Goal: Task Accomplishment & Management: Complete application form

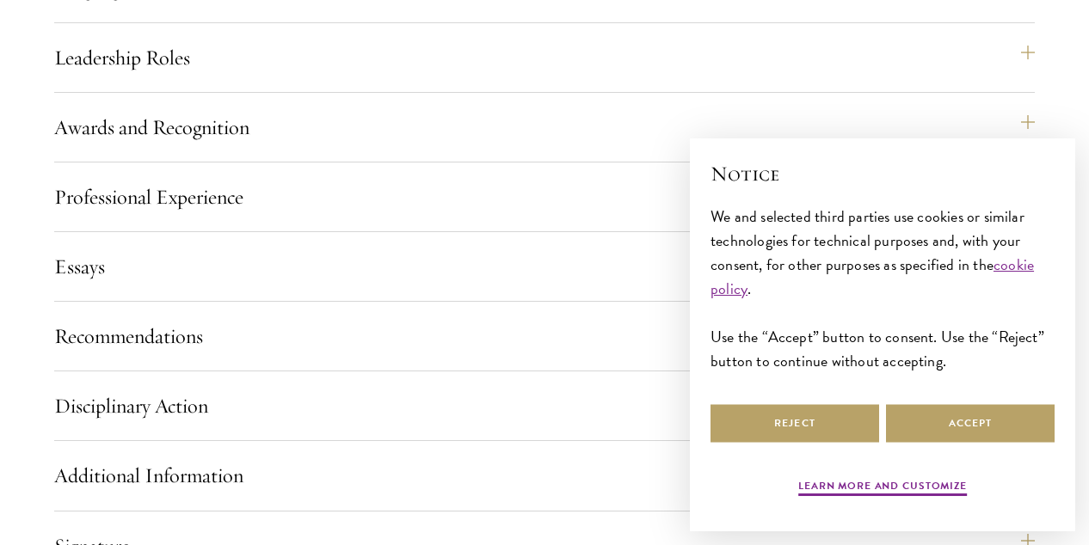
scroll to position [1818, 0]
click at [895, 414] on button "Accept" at bounding box center [970, 423] width 169 height 39
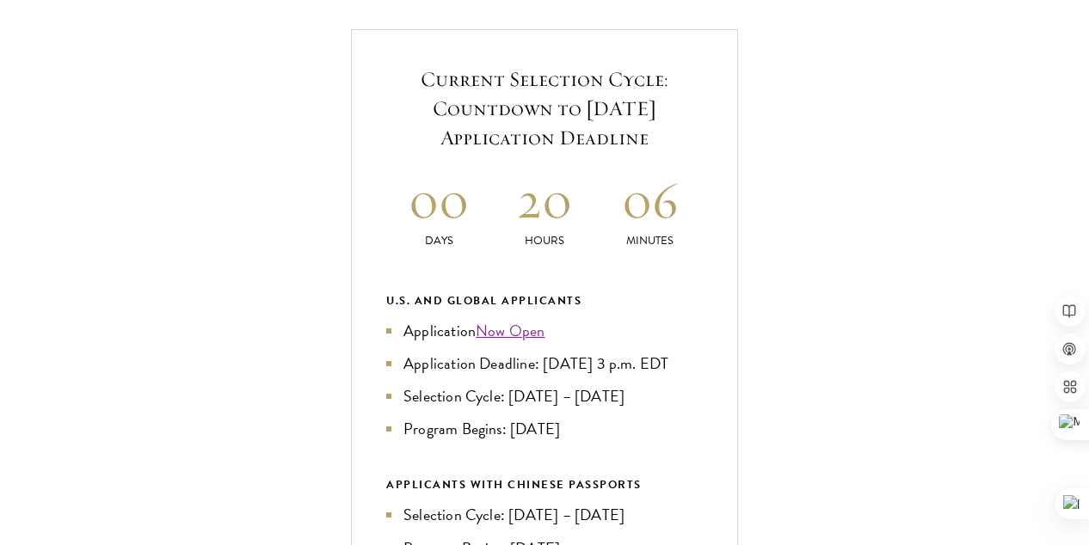
scroll to position [653, 0]
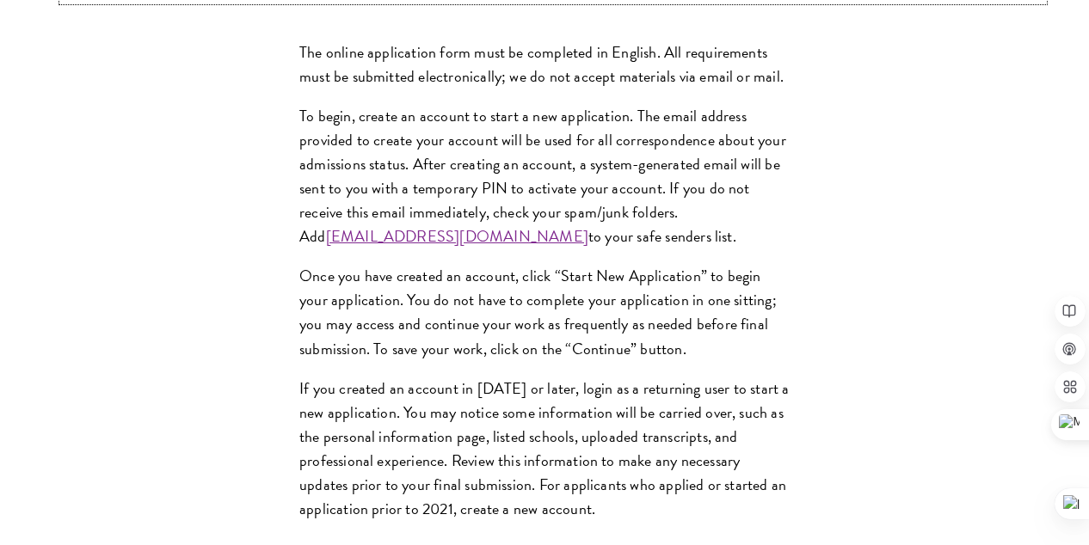
scroll to position [1548, 0]
click at [545, 113] on div "Application Home Page The online application form must be completed in English.…" at bounding box center [544, 489] width 980 height 2777
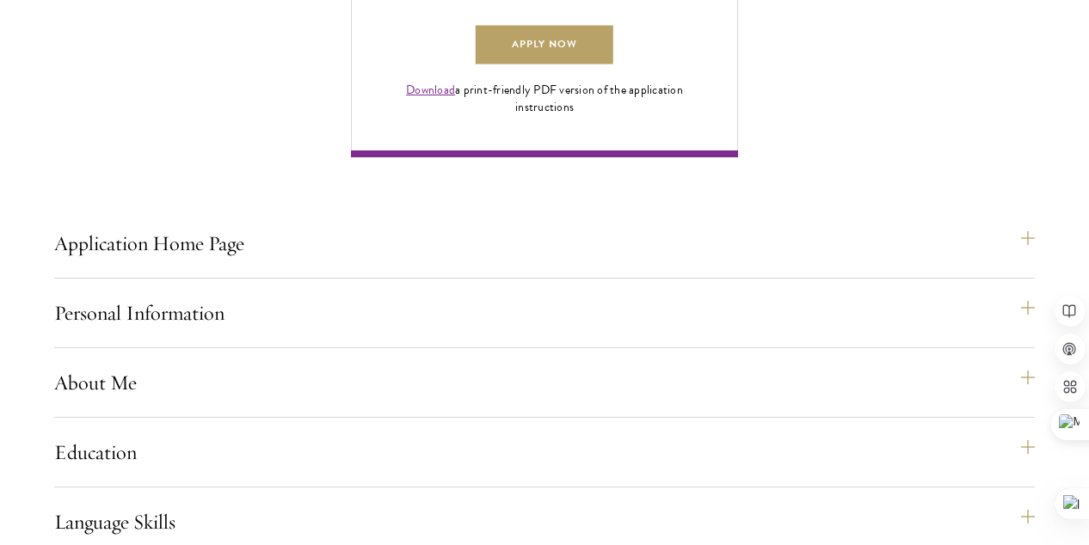
scroll to position [1285, 0]
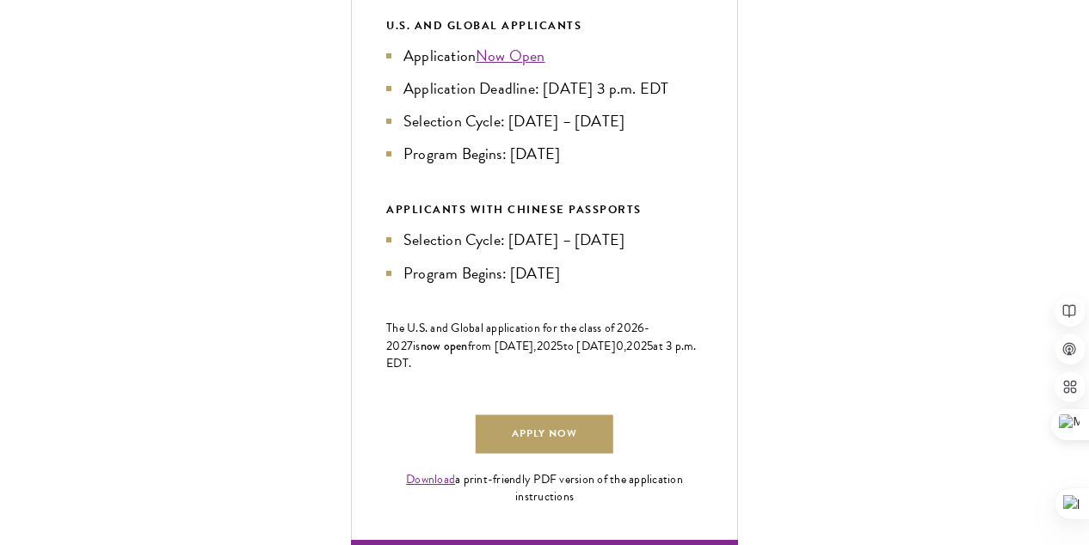
scroll to position [929, 0]
